Goal: Information Seeking & Learning: Learn about a topic

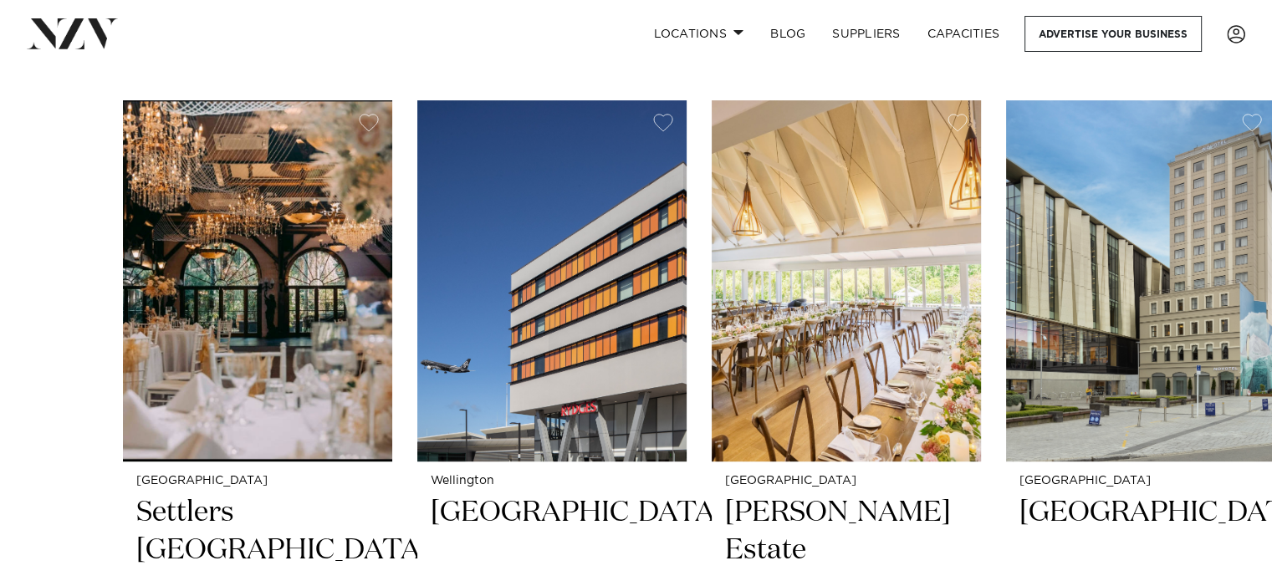
scroll to position [920, 0]
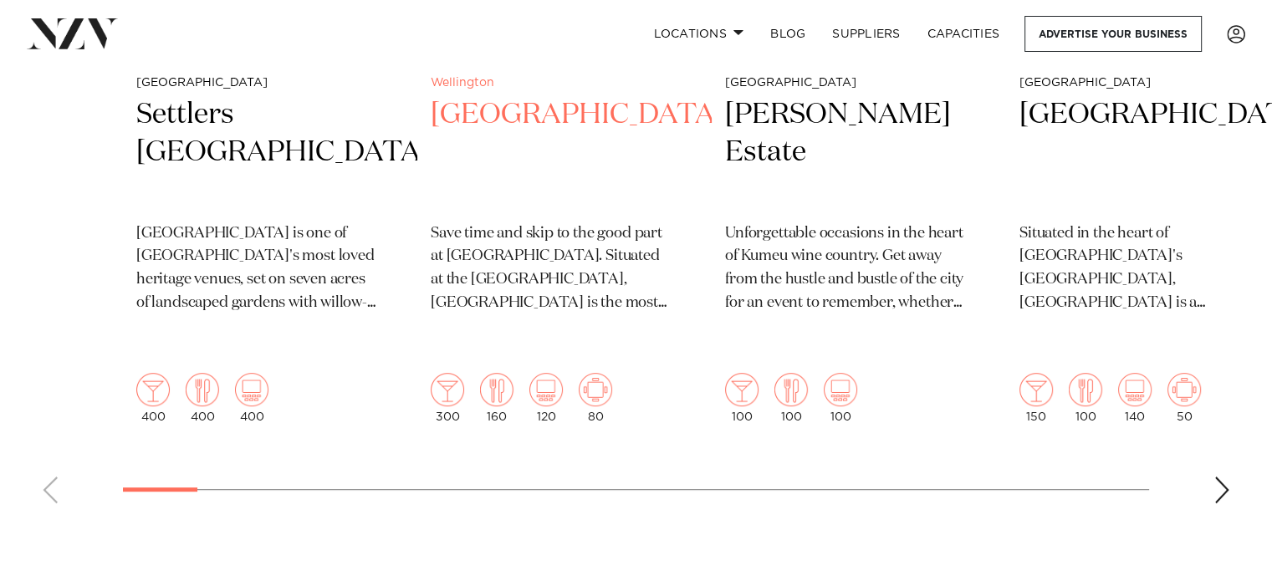
click at [590, 297] on p "Save time and skip to the good part at Rydges Wellington Airport. Situated at t…" at bounding box center [552, 269] width 242 height 94
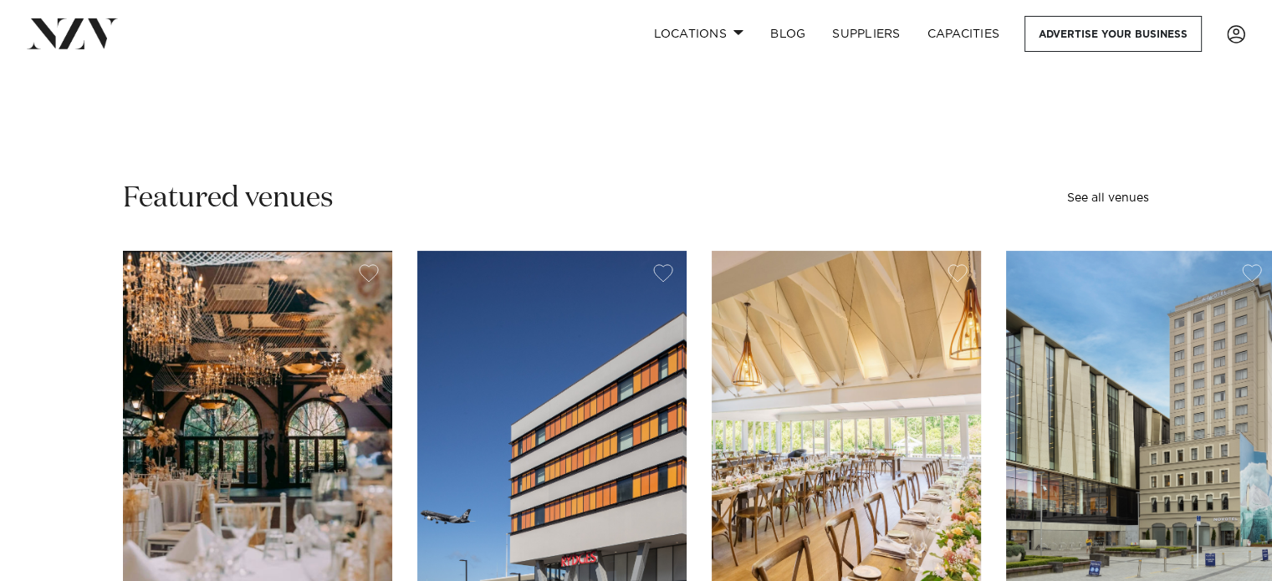
scroll to position [183, 0]
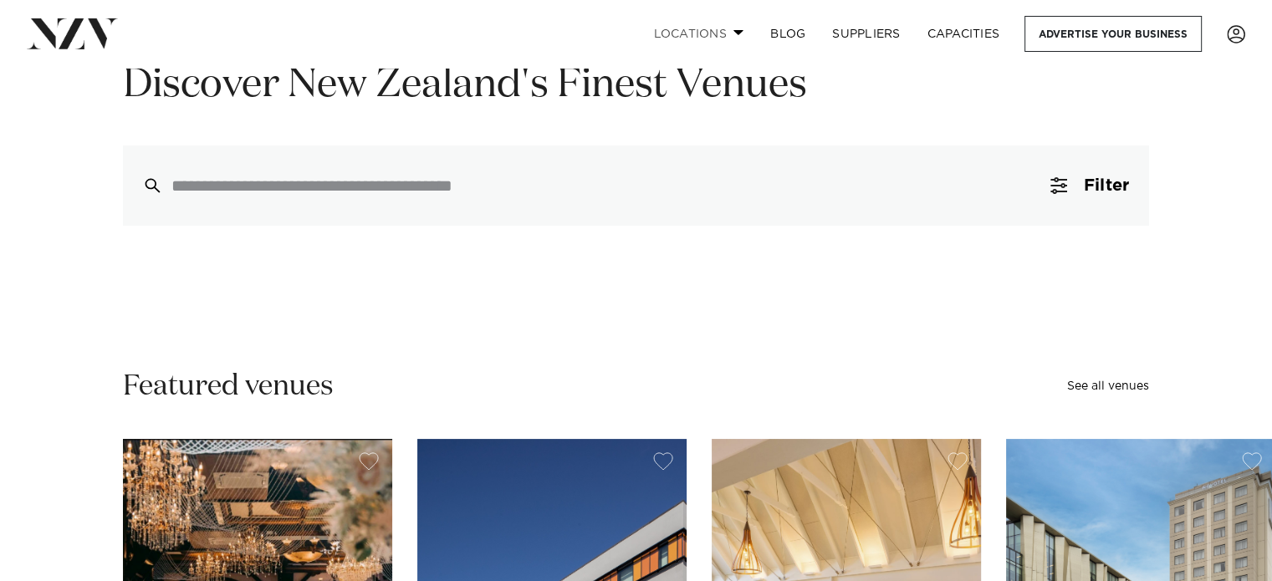
click at [736, 34] on span at bounding box center [738, 32] width 11 height 6
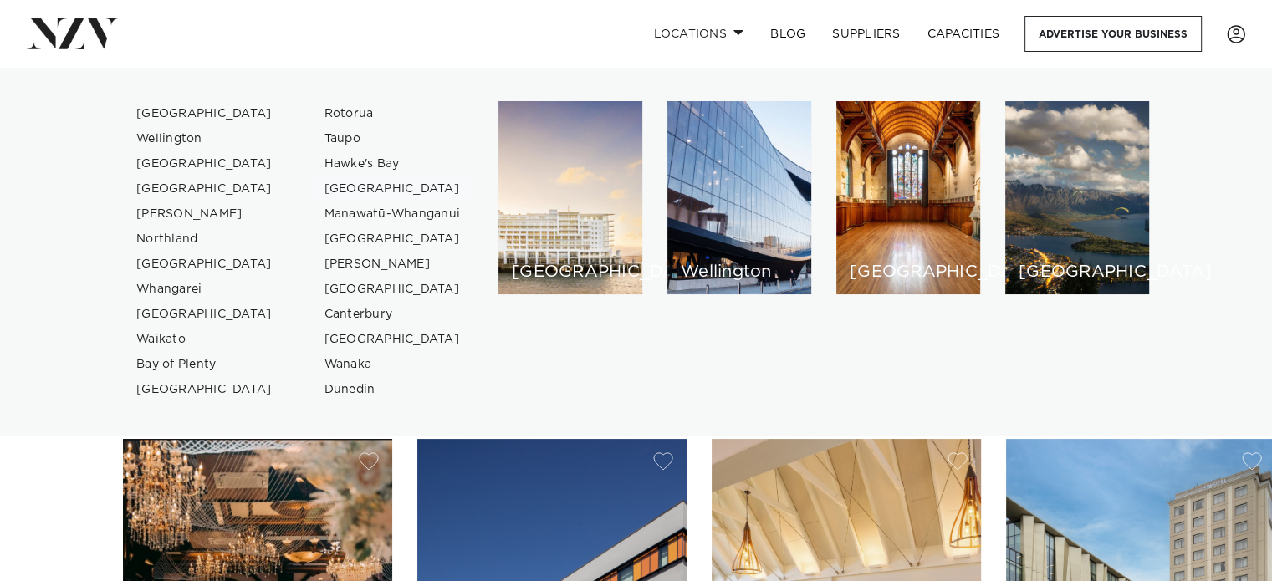
click at [338, 186] on link "[GEOGRAPHIC_DATA]" at bounding box center [392, 188] width 163 height 25
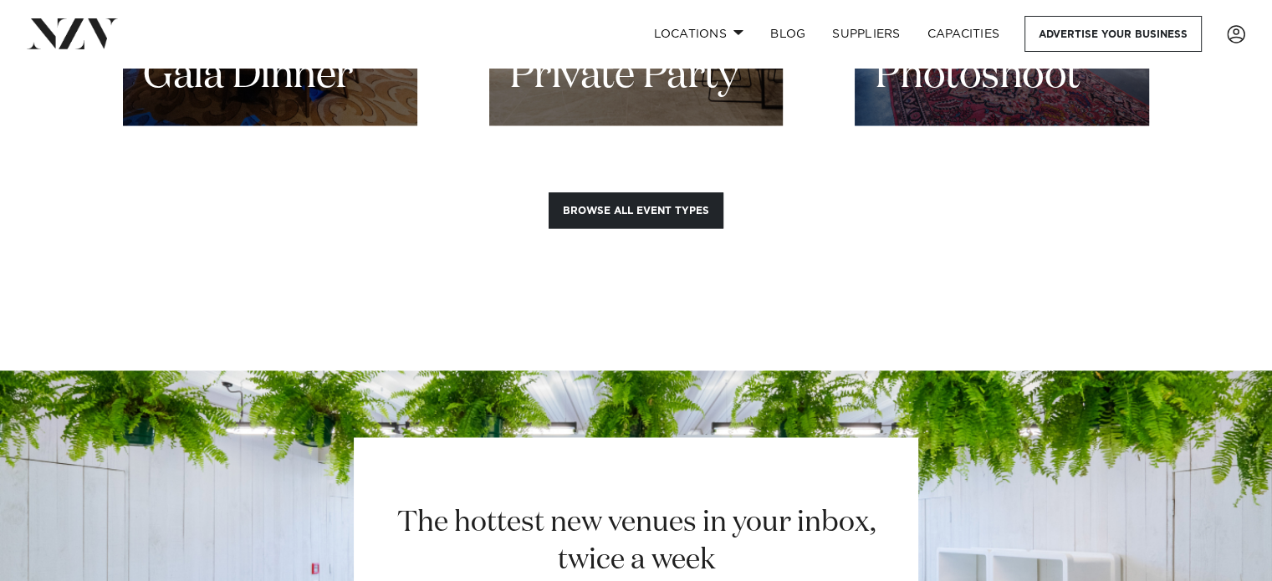
scroll to position [2600, 0]
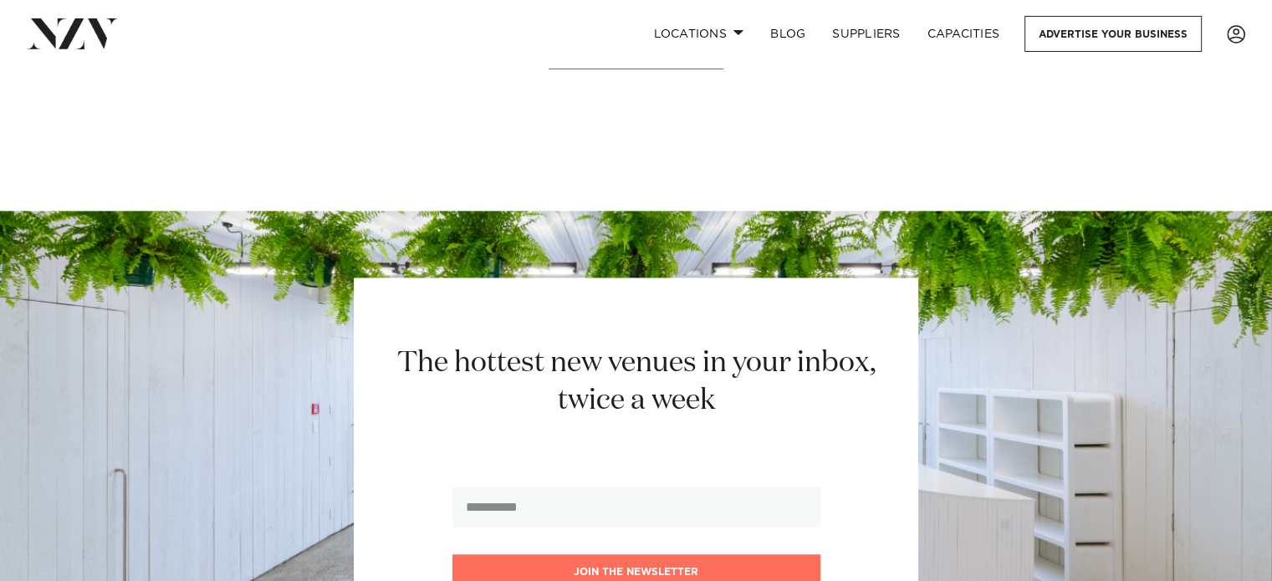
click at [64, 37] on img at bounding box center [72, 33] width 91 height 30
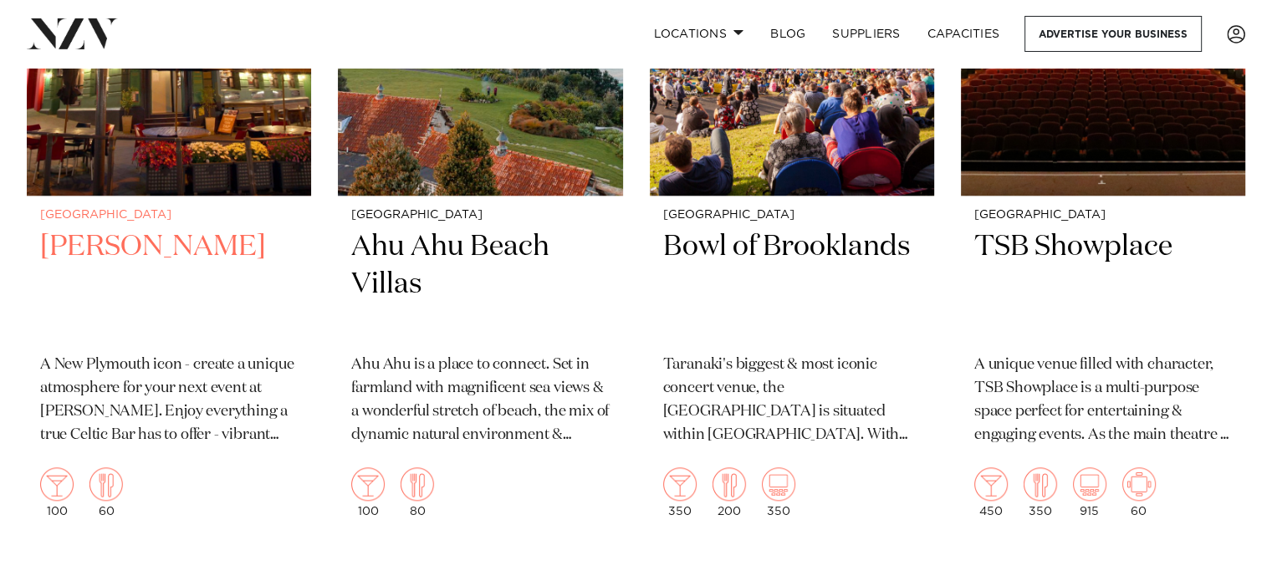
scroll to position [1393, 0]
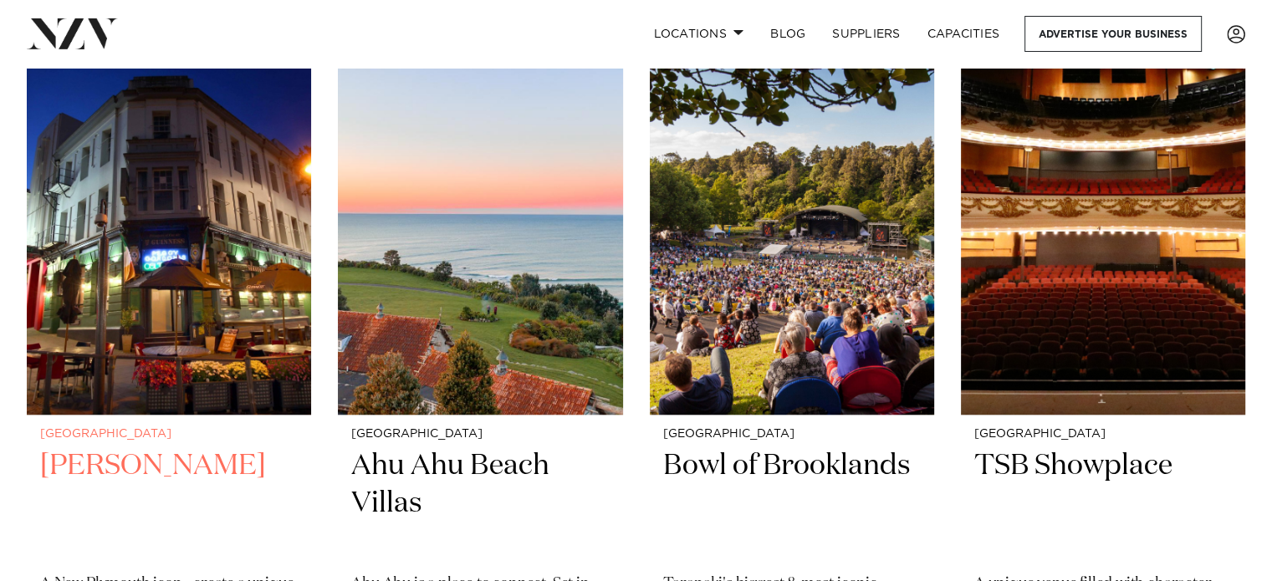
click at [141, 449] on h2 "Peggy Gordon's" at bounding box center [168, 503] width 257 height 113
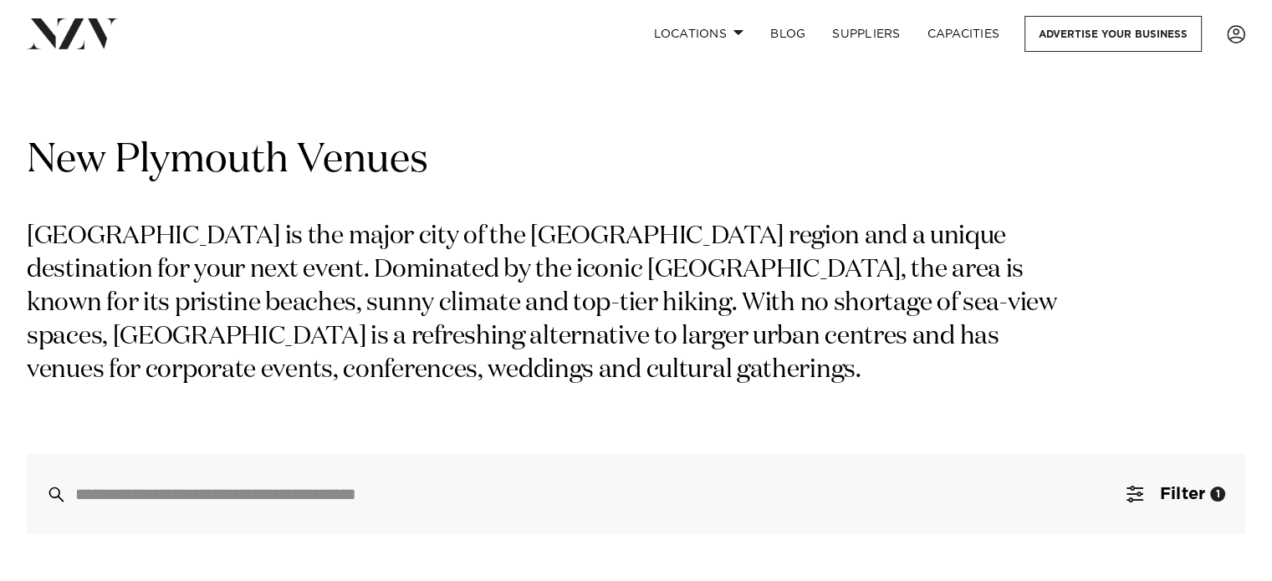
scroll to position [2, 0]
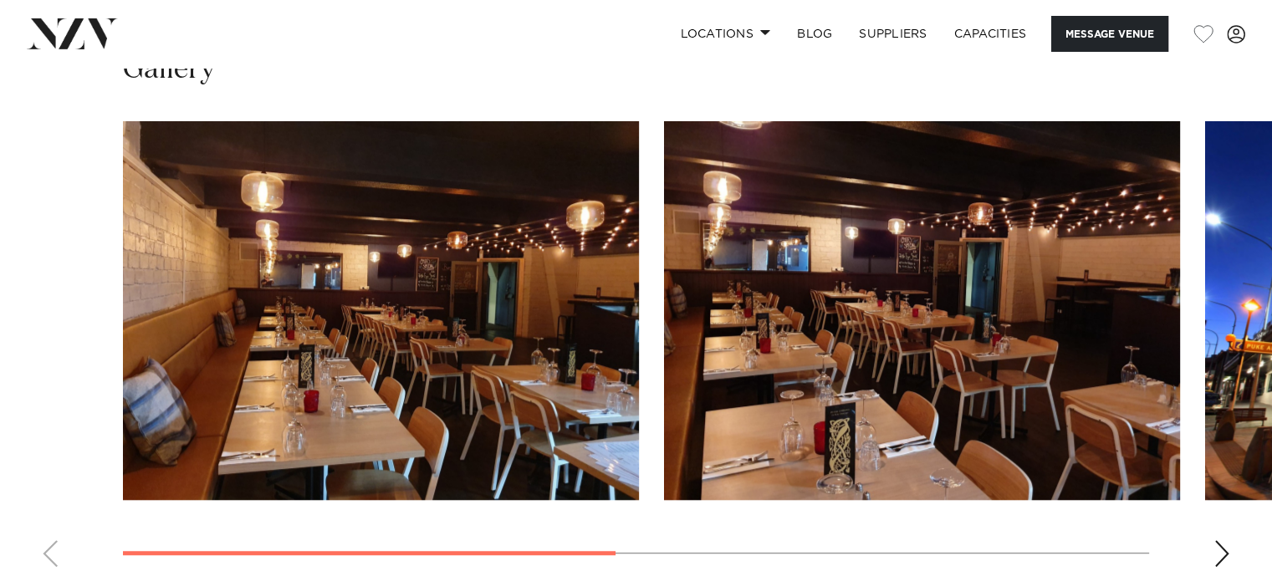
scroll to position [1207, 0]
click at [761, 550] on swiper-container at bounding box center [636, 350] width 1272 height 459
click at [408, 486] on swiper-container at bounding box center [636, 350] width 1272 height 459
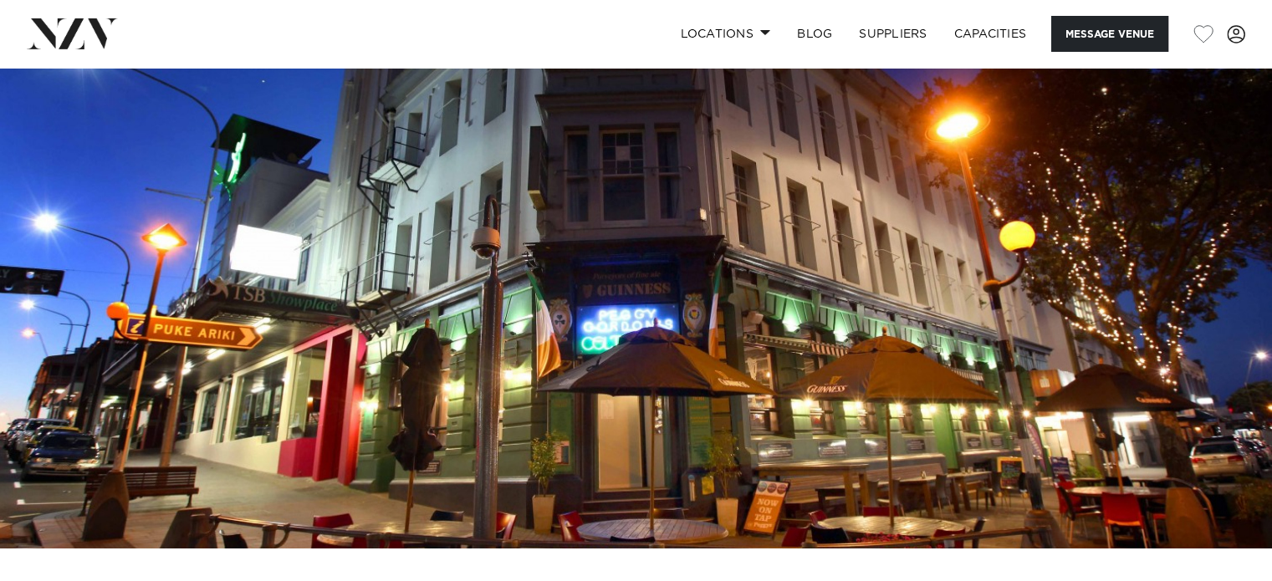
scroll to position [0, 0]
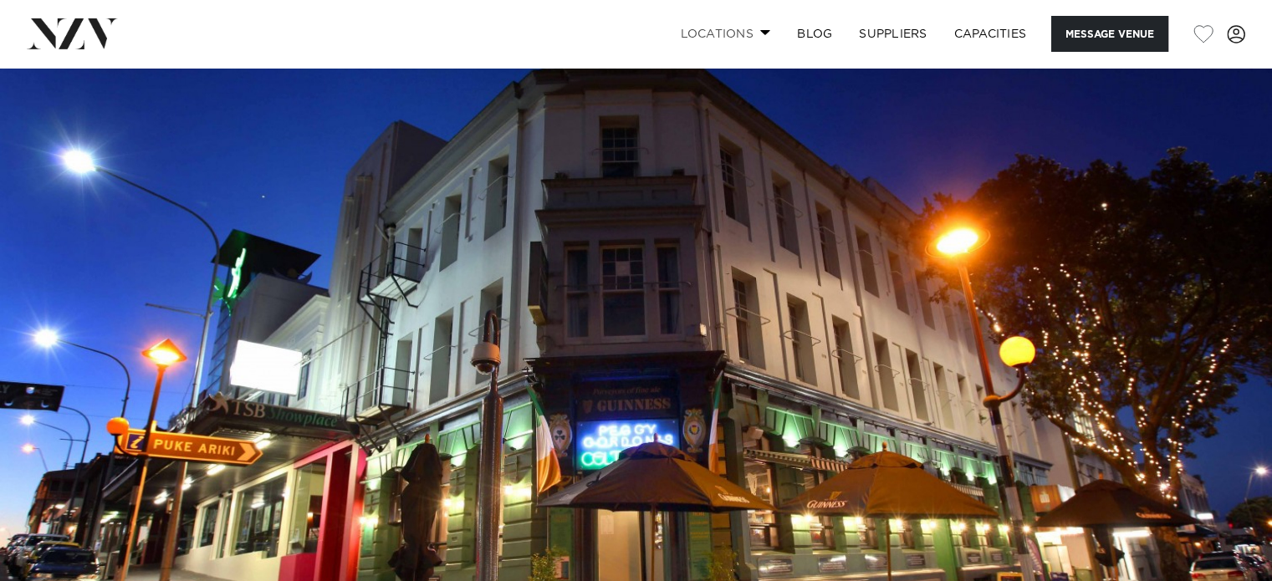
click at [736, 38] on link "Locations" at bounding box center [724, 34] width 117 height 36
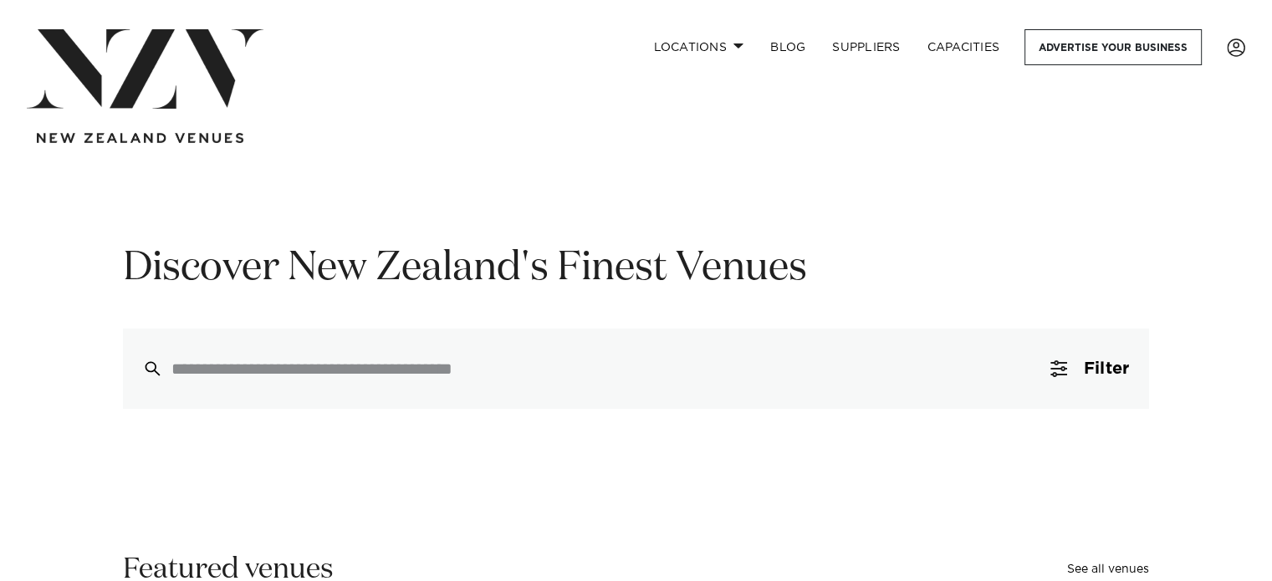
click at [201, 270] on h1 "Discover New Zealand's Finest Venues" at bounding box center [636, 268] width 1026 height 53
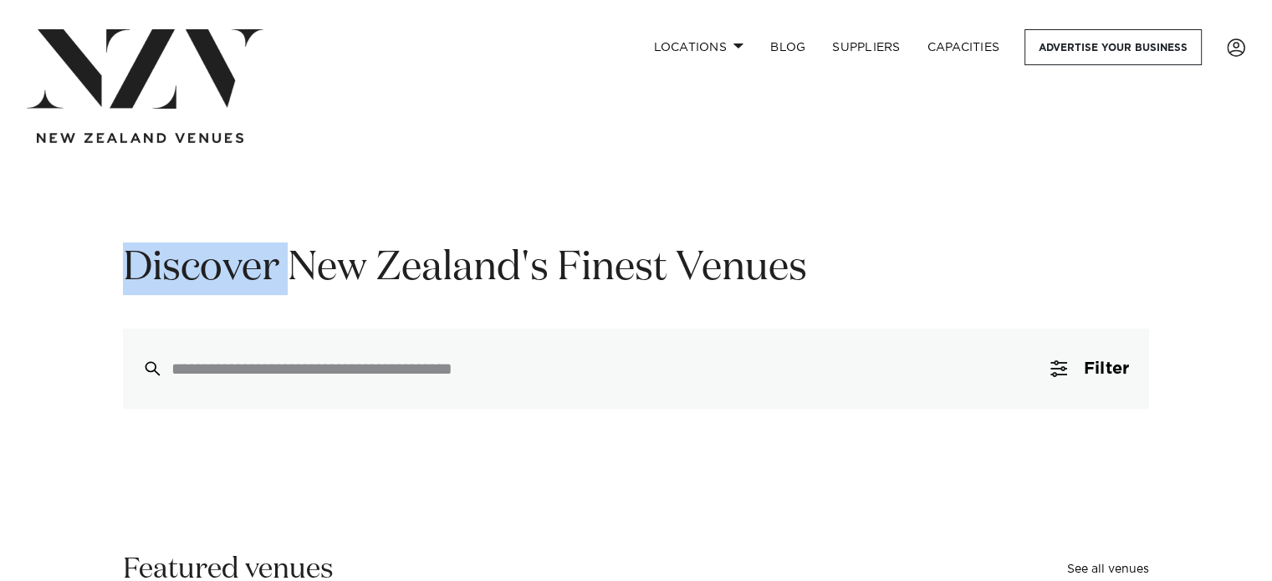
click at [201, 270] on h1 "Discover New Zealand's Finest Venues" at bounding box center [636, 268] width 1026 height 53
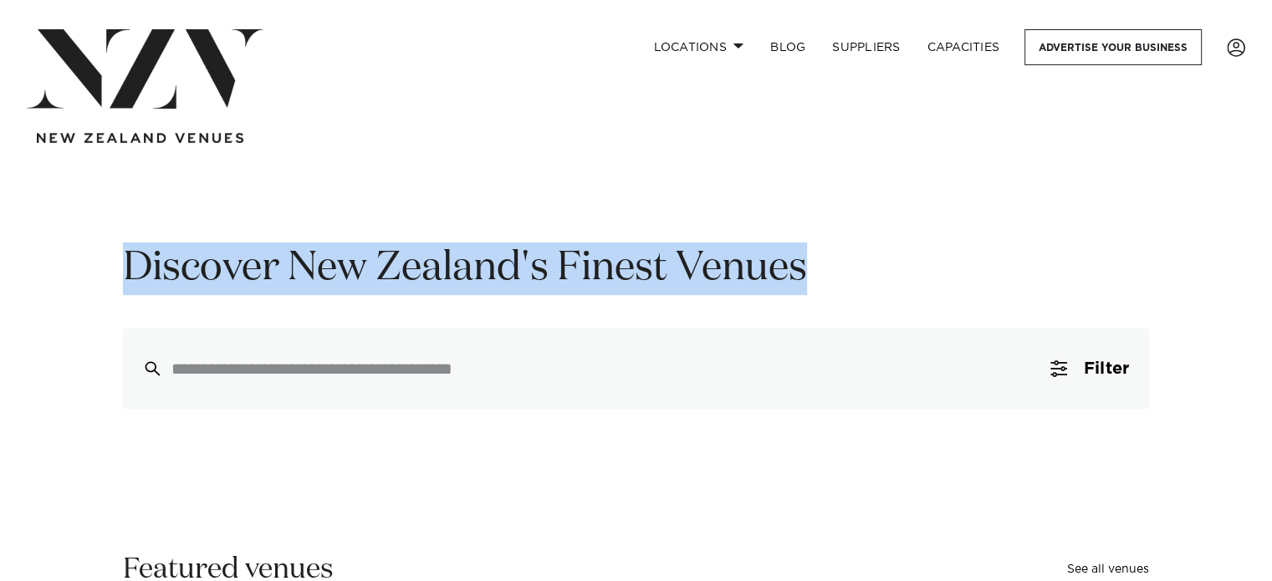
click at [201, 270] on h1 "Discover New Zealand's Finest Venues" at bounding box center [636, 268] width 1026 height 53
click at [725, 39] on link "Locations" at bounding box center [698, 47] width 117 height 36
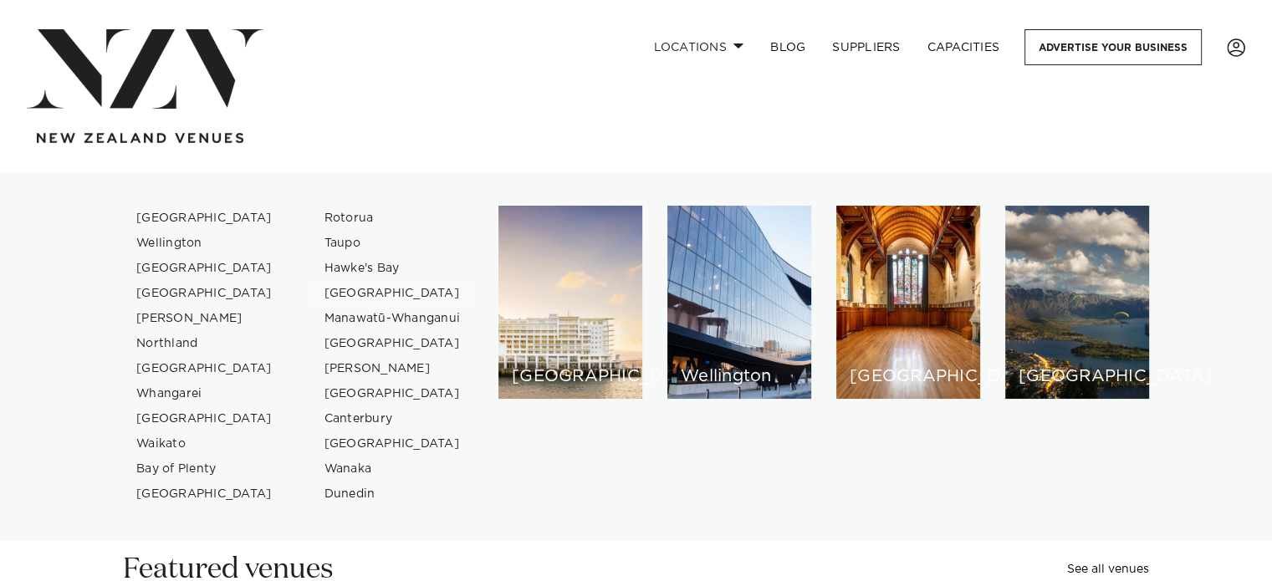
click at [354, 287] on link "[GEOGRAPHIC_DATA]" at bounding box center [392, 293] width 163 height 25
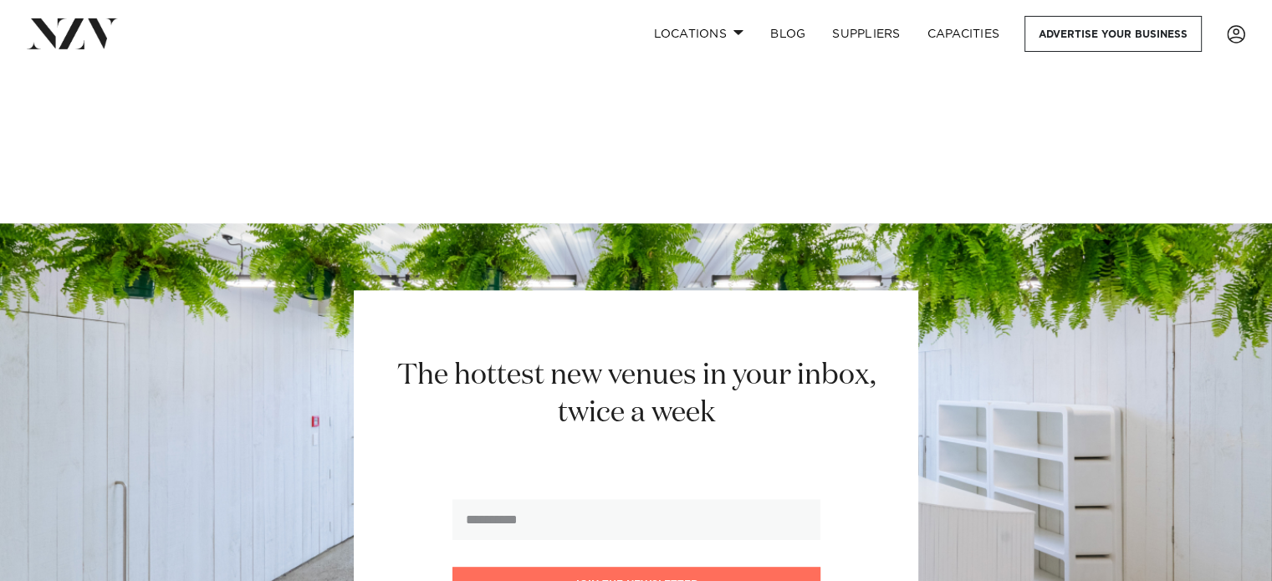
scroll to position [2103, 0]
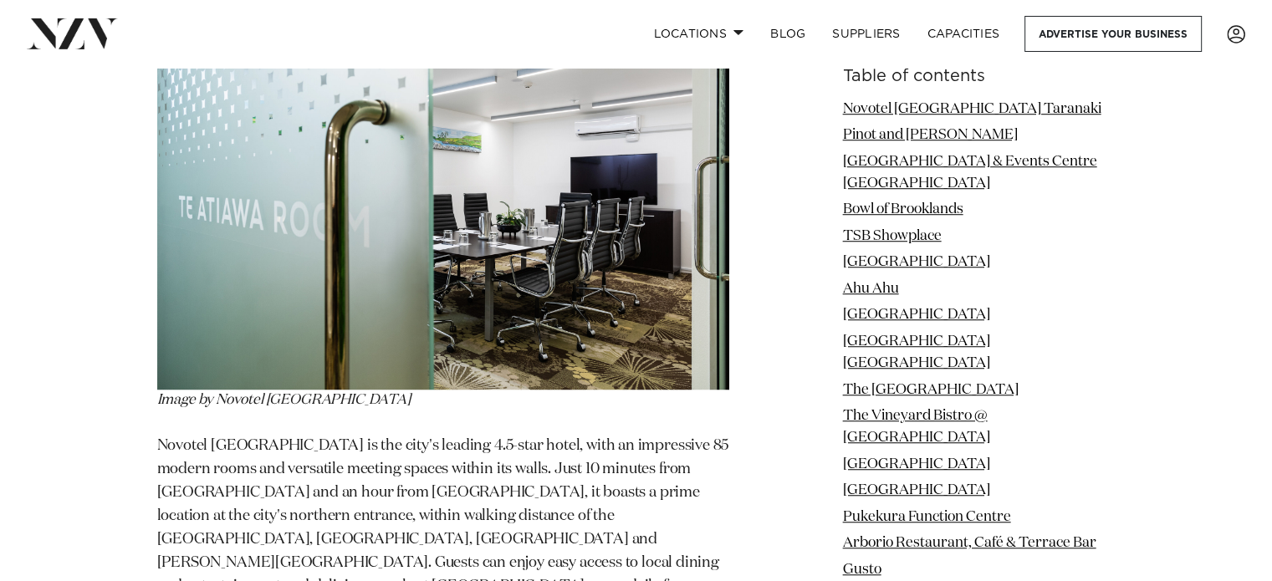
scroll to position [1213, 0]
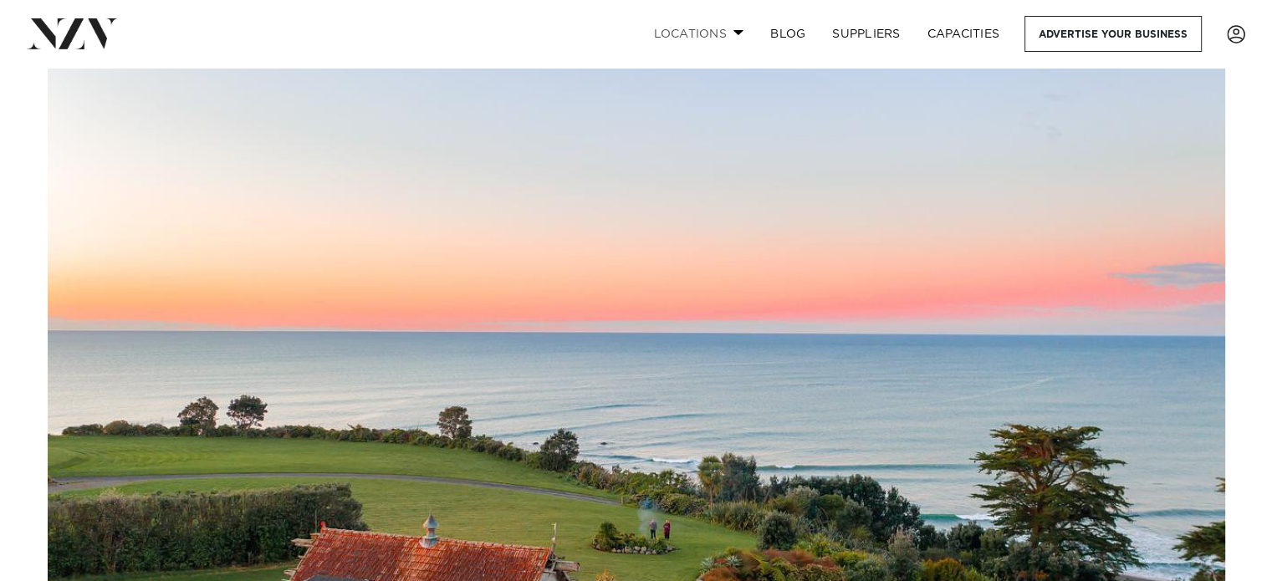
click at [706, 35] on link "Locations" at bounding box center [698, 34] width 117 height 36
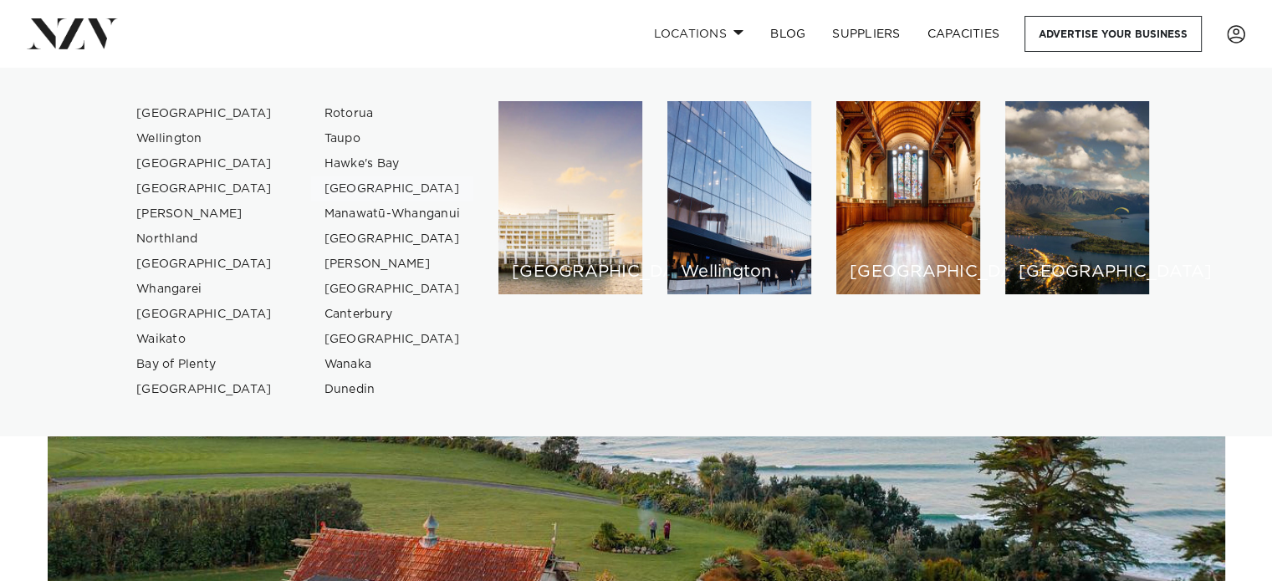
click at [357, 188] on link "[GEOGRAPHIC_DATA]" at bounding box center [392, 188] width 163 height 25
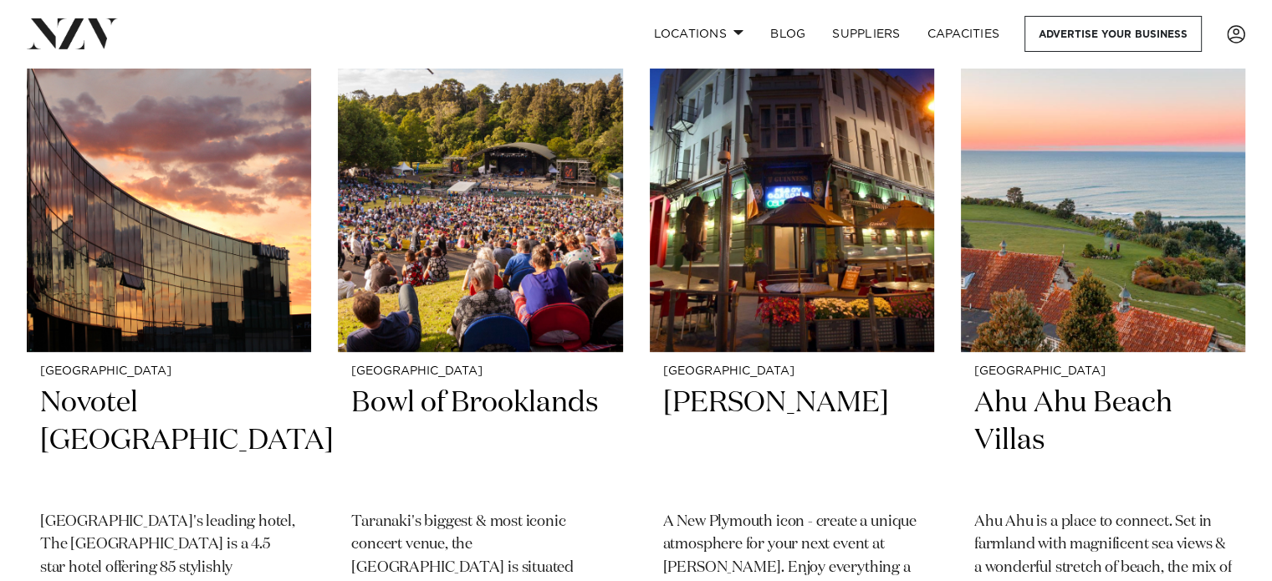
scroll to position [711, 0]
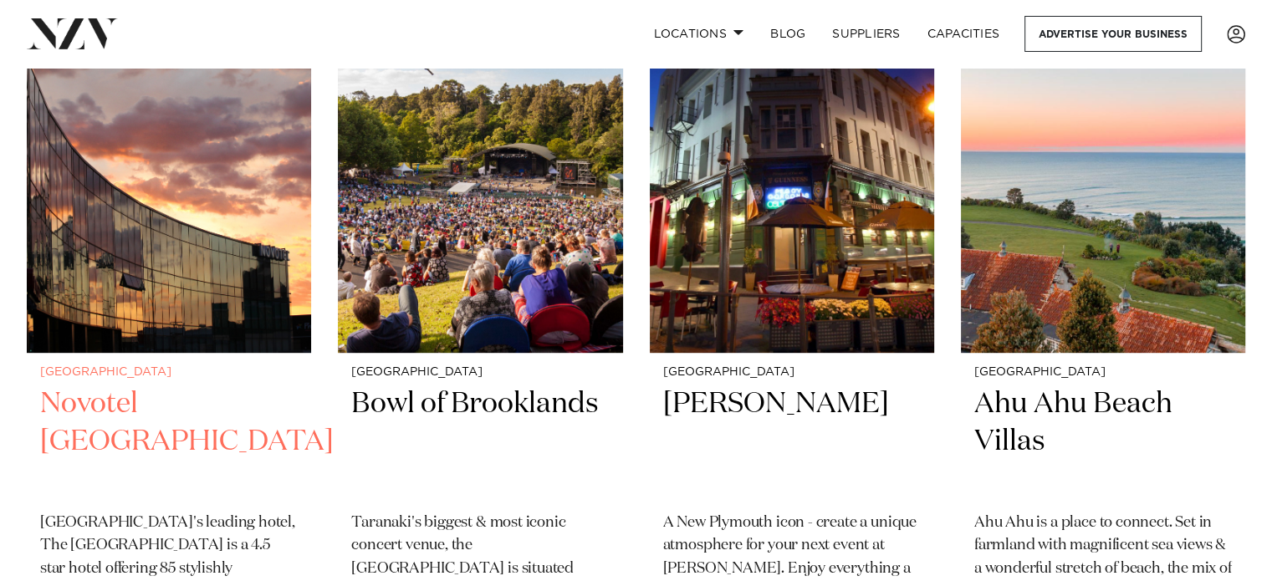
click at [74, 267] on img at bounding box center [169, 161] width 284 height 381
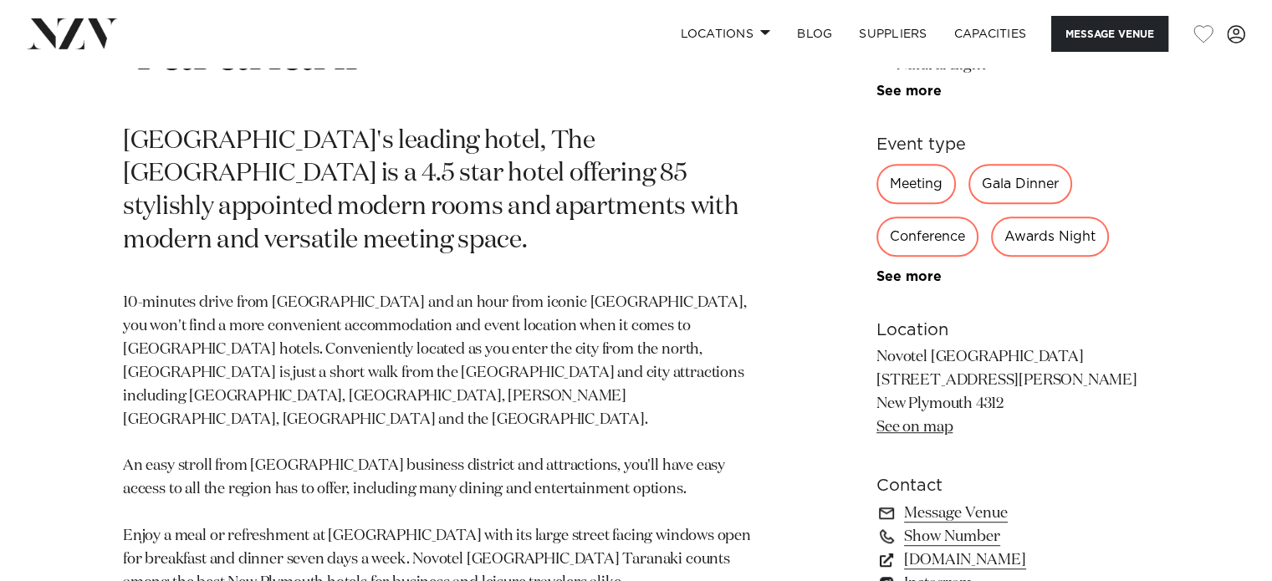
scroll to position [893, 0]
click at [1088, 33] on button "Message Venue" at bounding box center [1109, 34] width 117 height 36
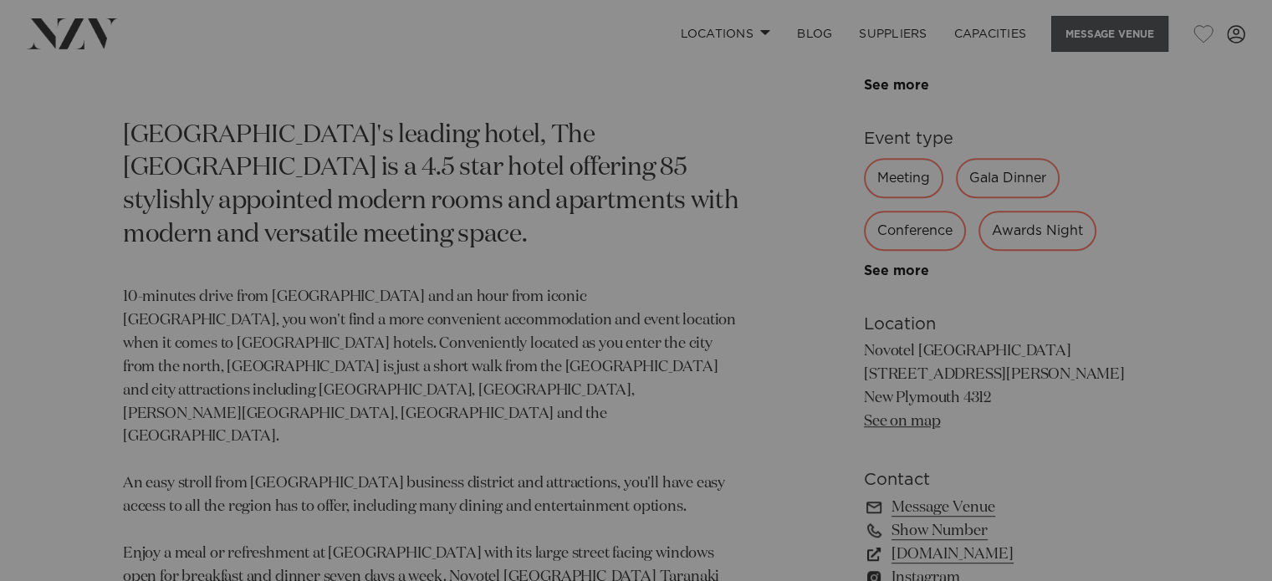
scroll to position [899, 0]
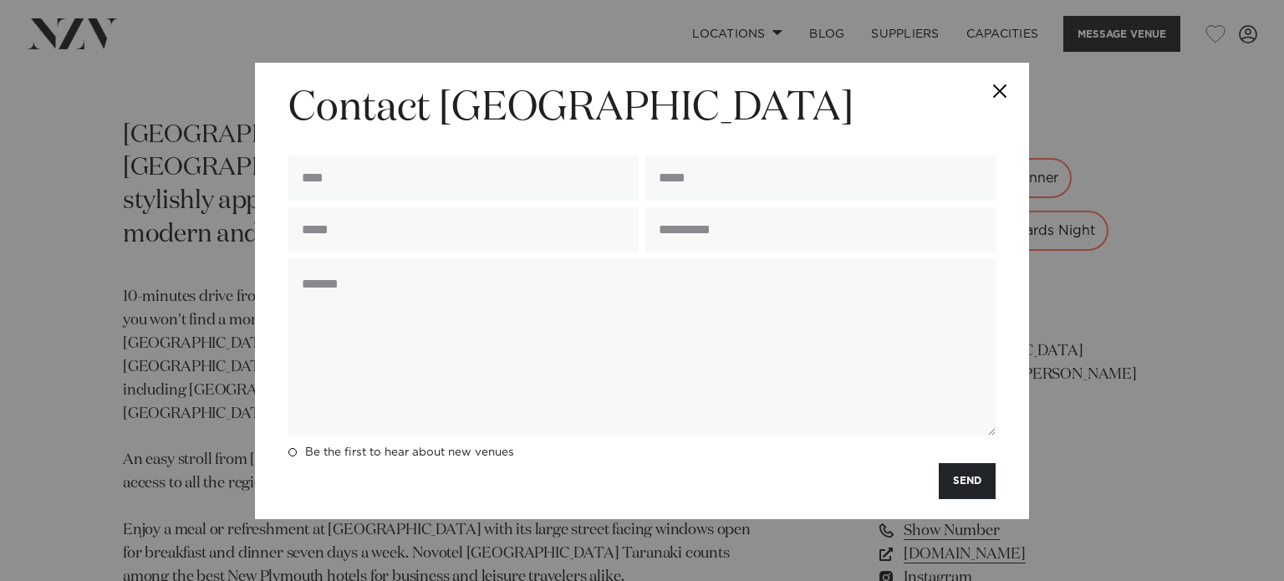
click at [1000, 75] on button "Close" at bounding box center [1000, 92] width 59 height 59
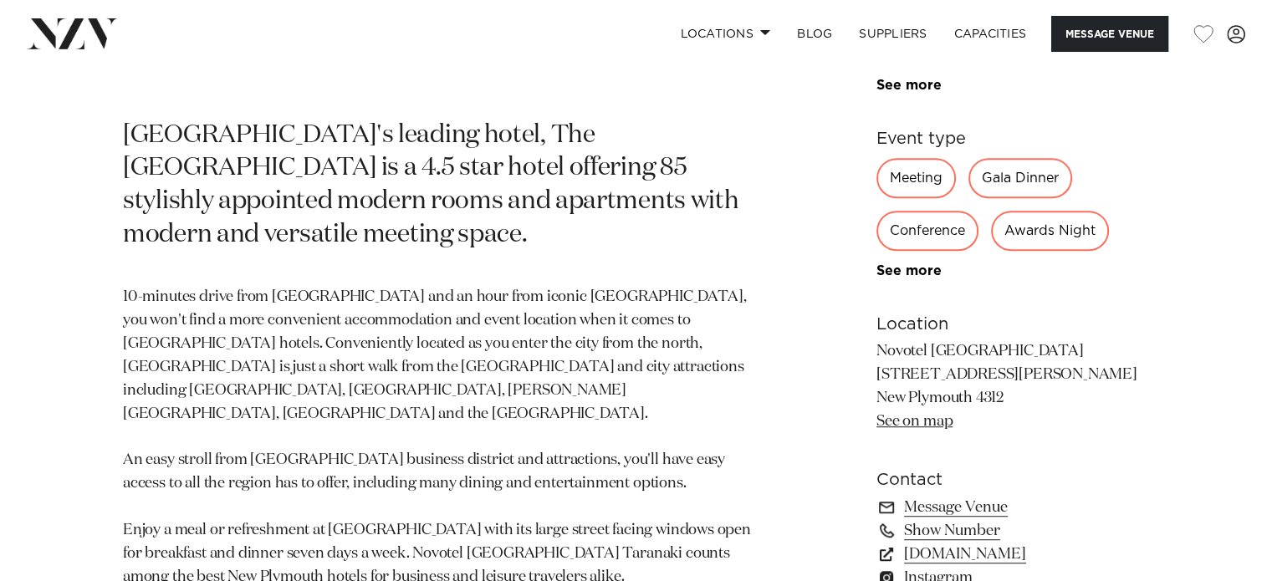
click at [632, 120] on p "[GEOGRAPHIC_DATA]'s leading hotel, The [GEOGRAPHIC_DATA] is a 4.5 star hotel of…" at bounding box center [440, 187] width 635 height 134
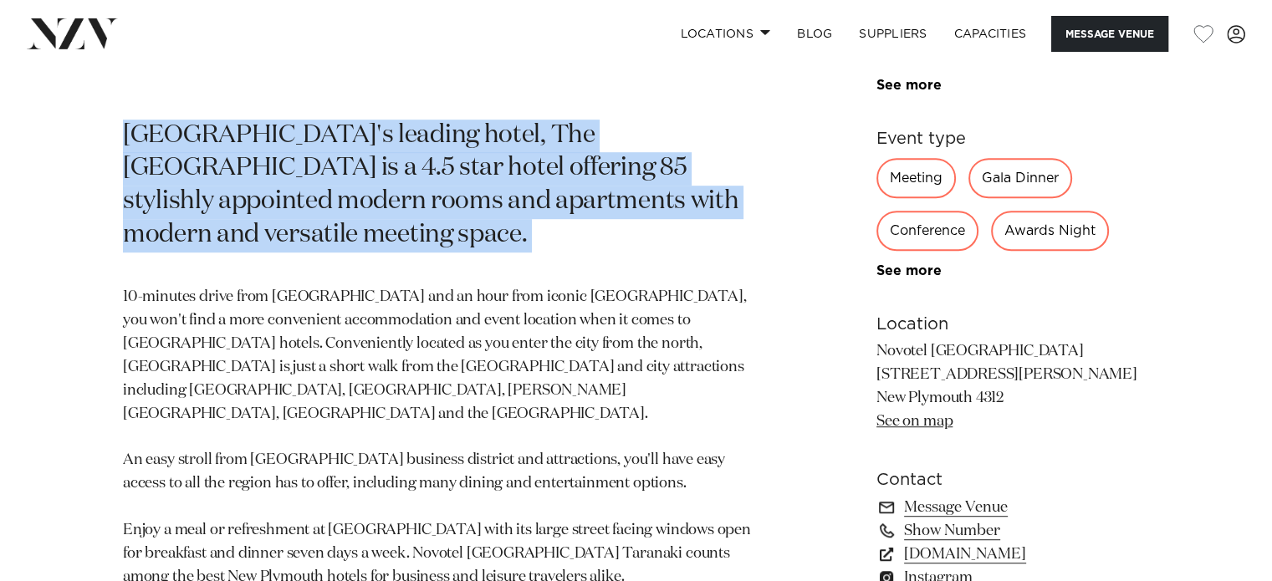
click at [632, 120] on p "[GEOGRAPHIC_DATA]'s leading hotel, The [GEOGRAPHIC_DATA] is a 4.5 star hotel of…" at bounding box center [440, 187] width 635 height 134
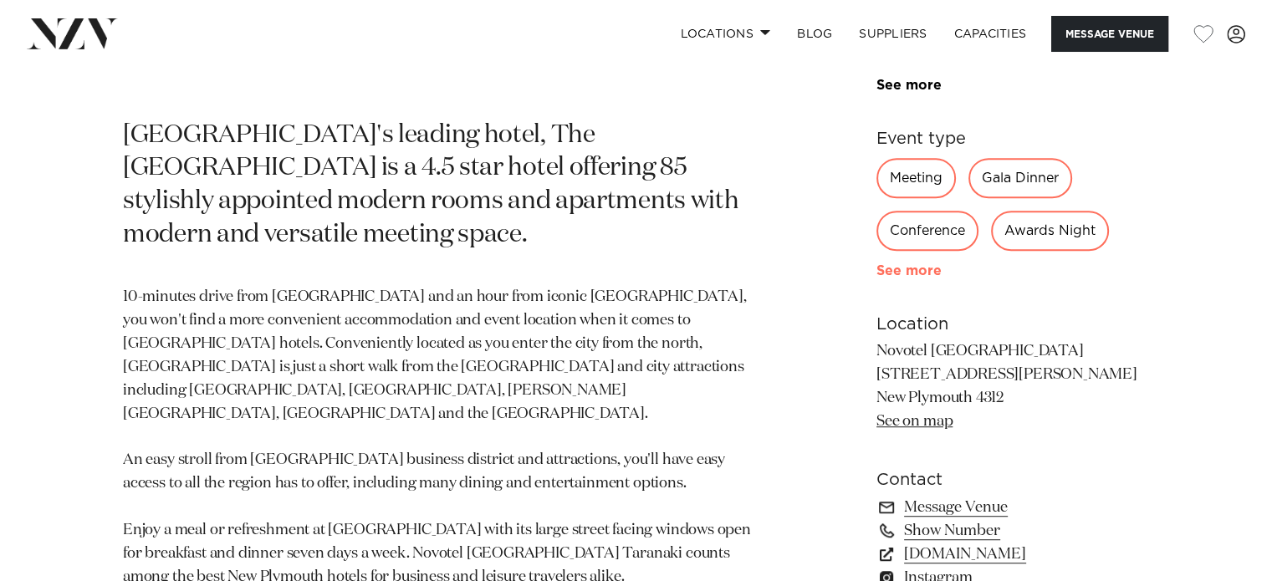
click at [895, 268] on link "See more" at bounding box center [941, 270] width 130 height 13
